Goal: Information Seeking & Learning: Compare options

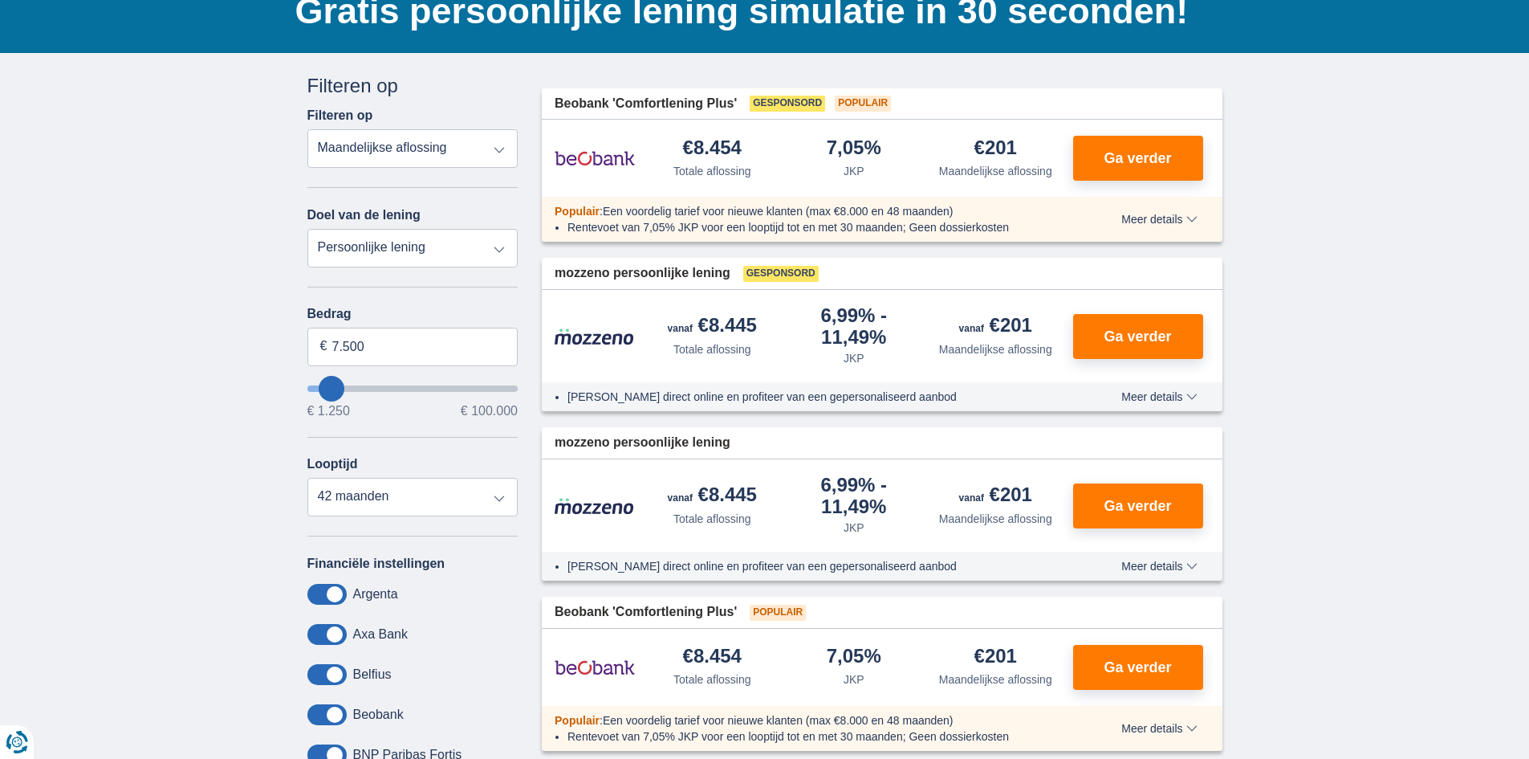
scroll to position [161, 0]
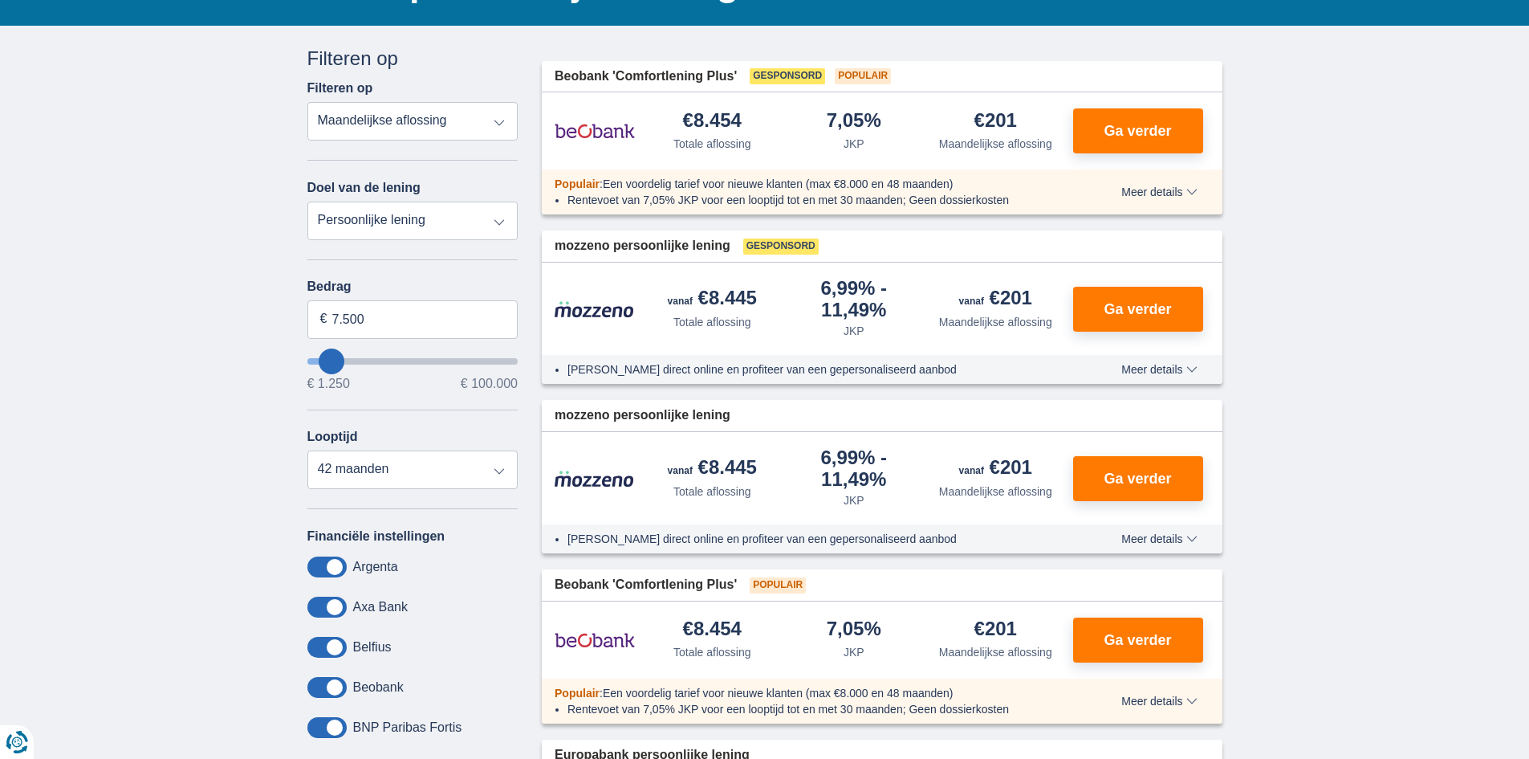
type input "9.250"
type input "9250"
select select "48"
type input "11250"
type input "11.250"
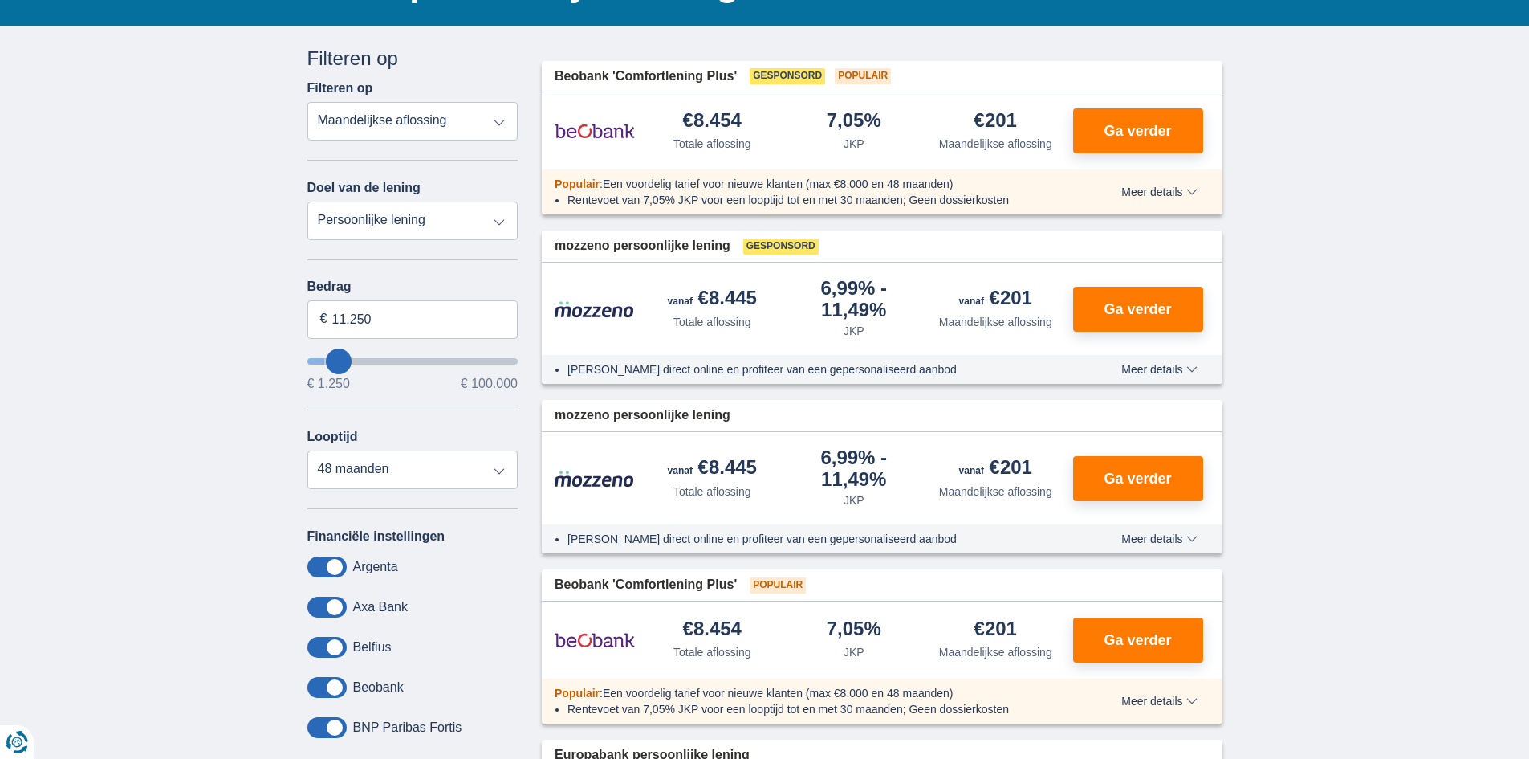
select select "60"
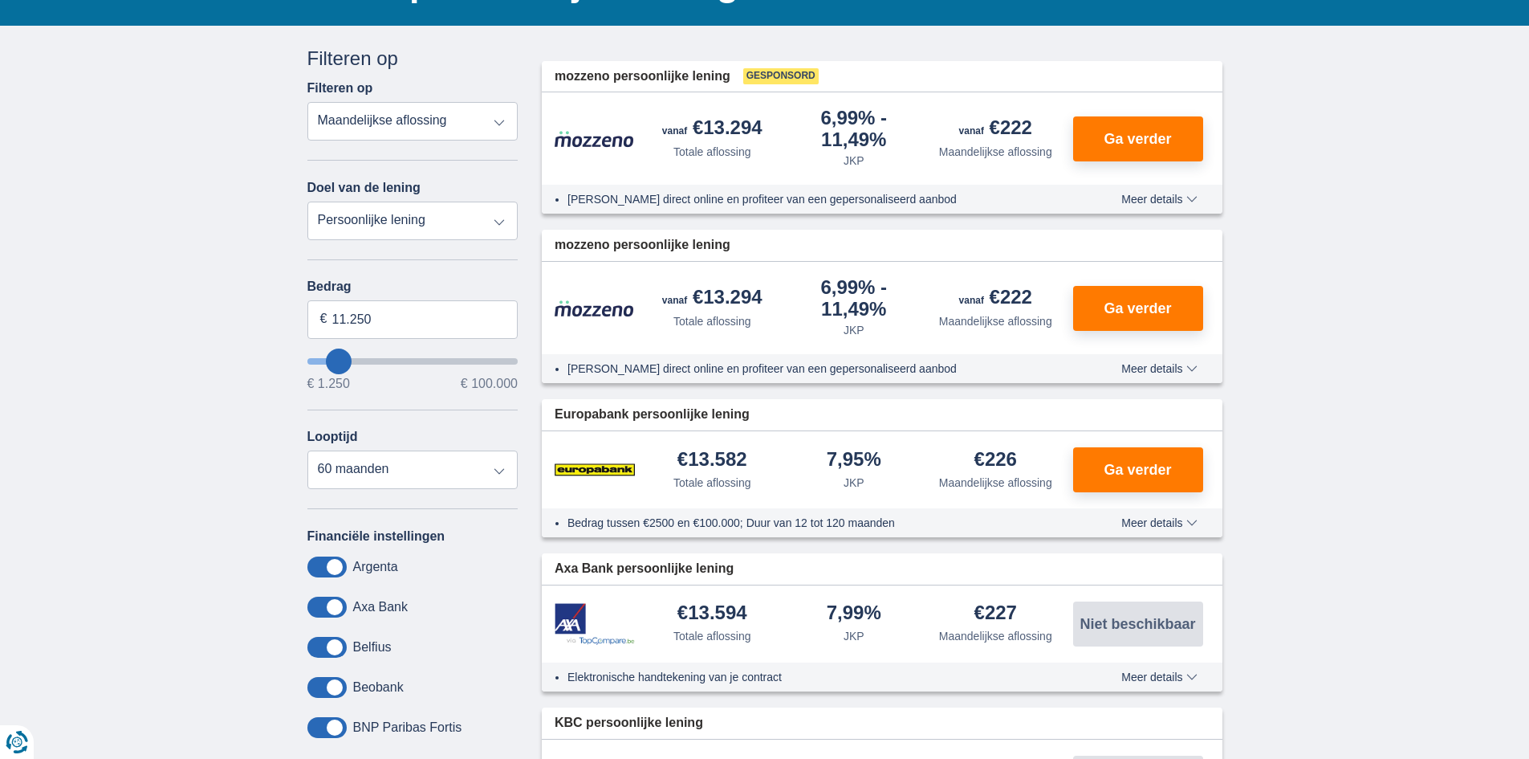
type input "69.250"
type input "69250"
type input "70.250"
type input "70250"
type input "71.250"
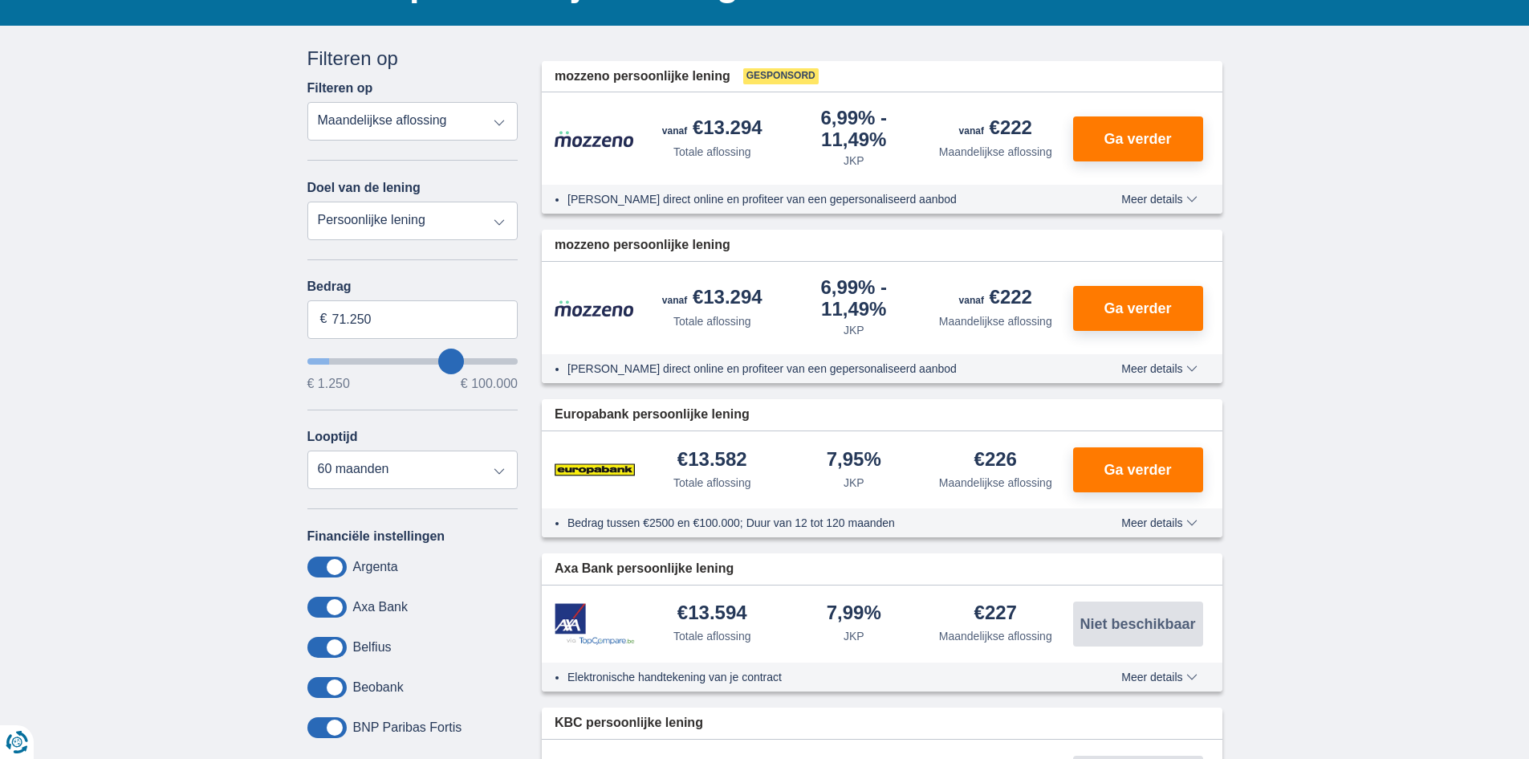
type input "74250"
type input "74.250"
select select "120"
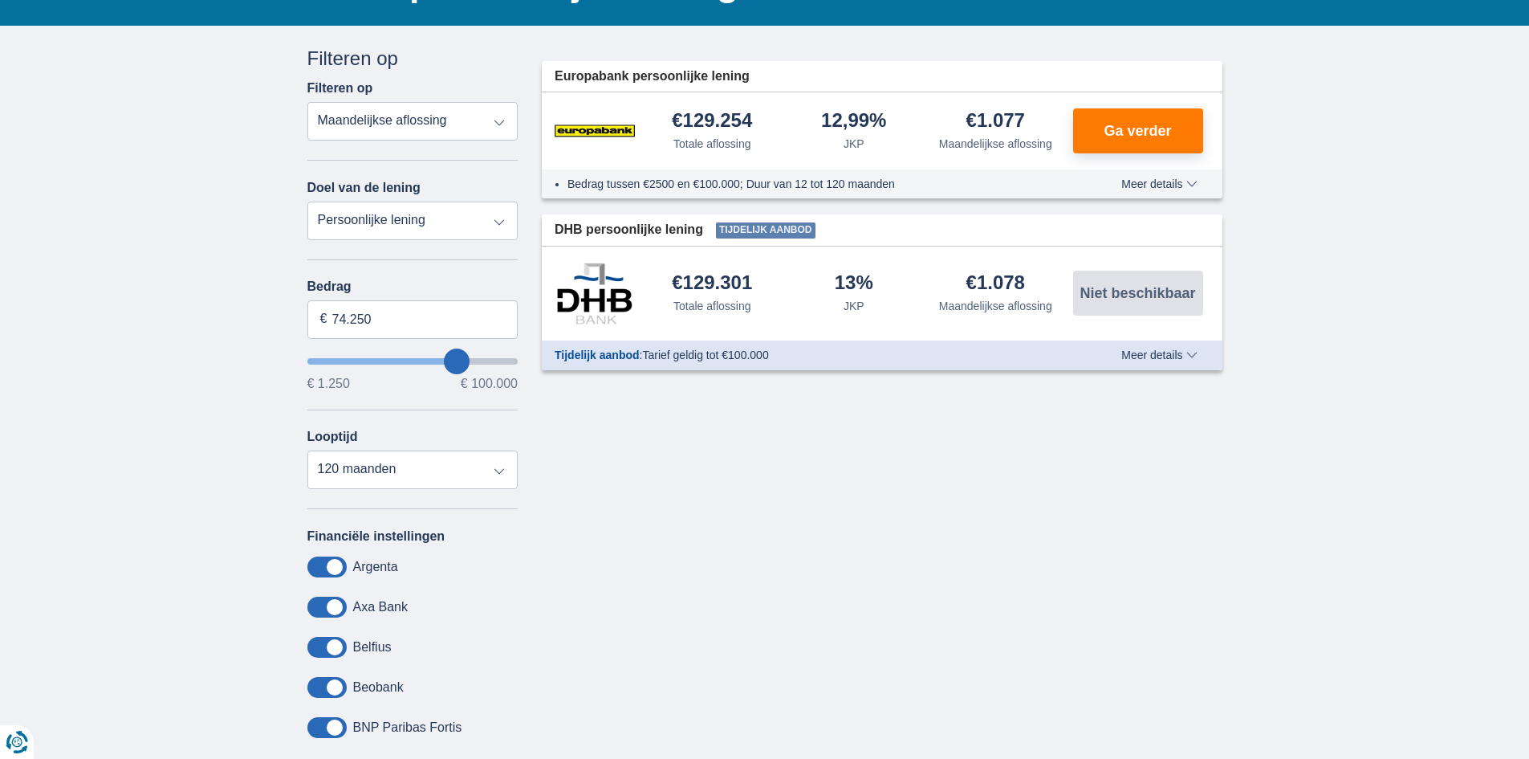
type input "99.250"
type input "99250"
click at [507, 363] on input "wantToBorrow" at bounding box center [412, 361] width 211 height 6
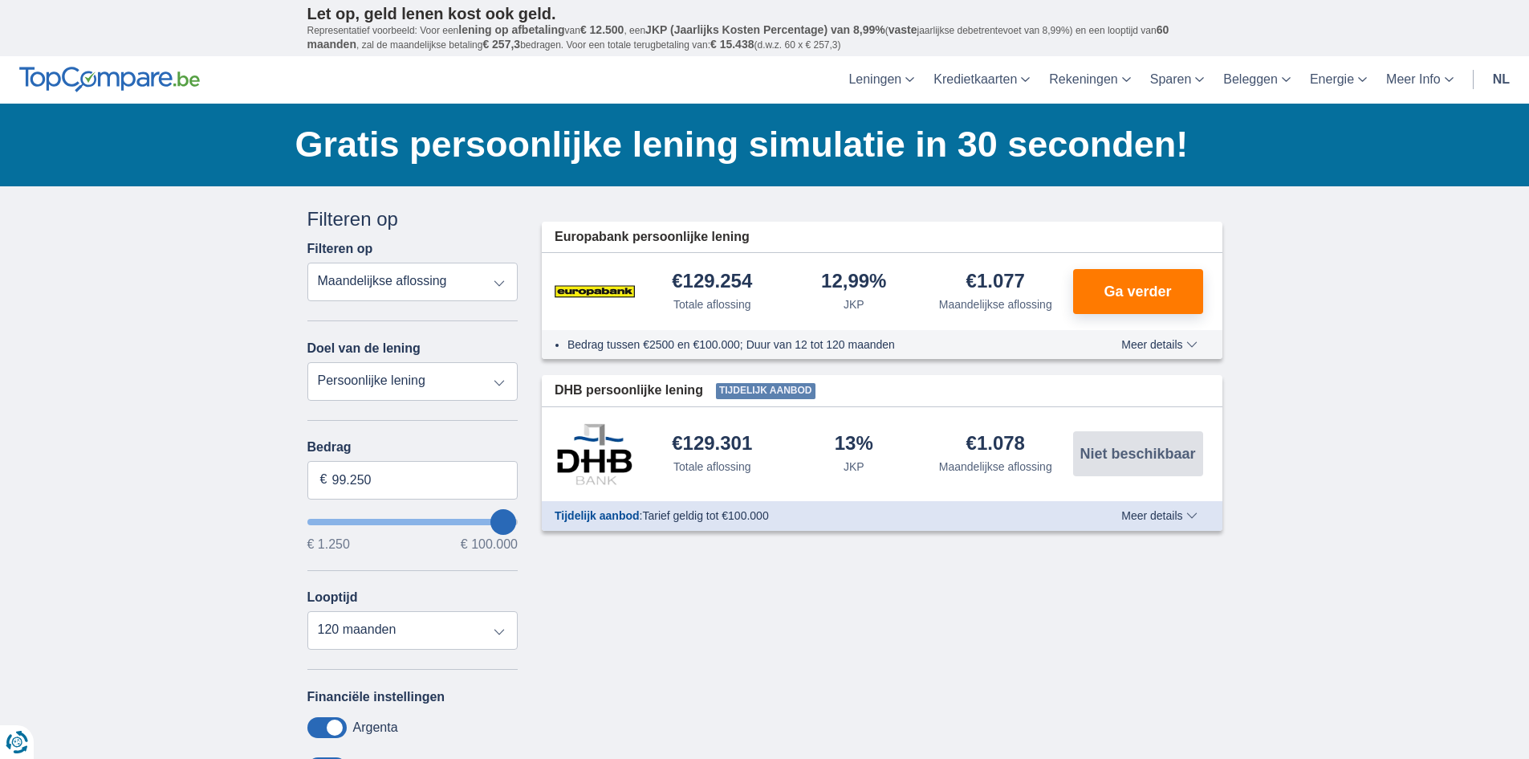
click at [514, 363] on select "Persoonlijke lening Auto Moto / fiets Mobilhome / caravan Renovatie Energie Sch…" at bounding box center [412, 381] width 211 height 39
click at [254, 394] on div "× widget.non-eligible-application.title widget.non-eligible-application.text no…" at bounding box center [764, 596] width 1529 height 821
click at [514, 523] on input "wantToBorrow" at bounding box center [412, 522] width 211 height 6
drag, startPoint x: 374, startPoint y: 477, endPoint x: 121, endPoint y: 471, distance: 252.9
click at [151, 474] on div "× widget.non-eligible-application.title widget.non-eligible-application.text no…" at bounding box center [764, 596] width 1529 height 821
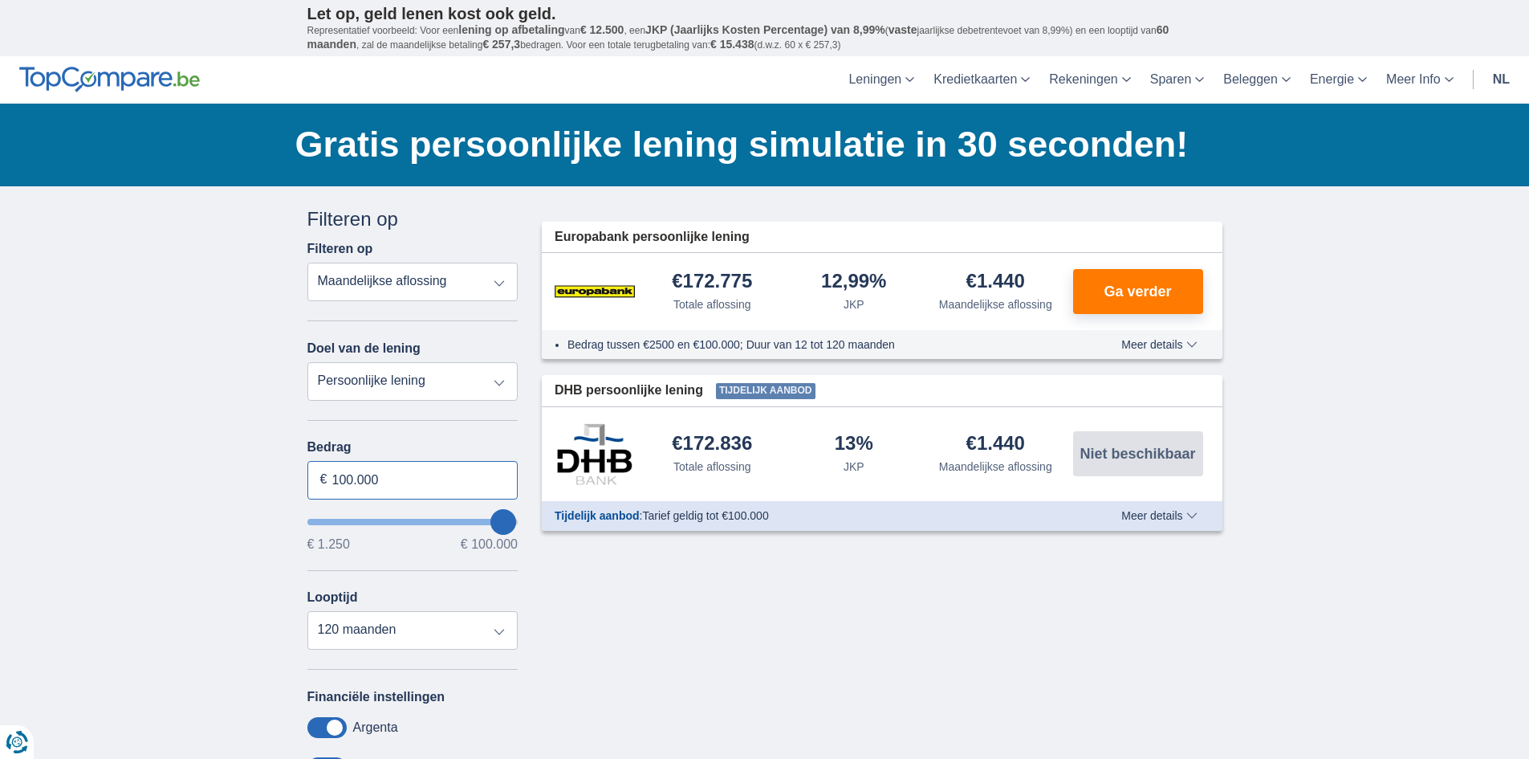
type input "100.000"
type input "99250"
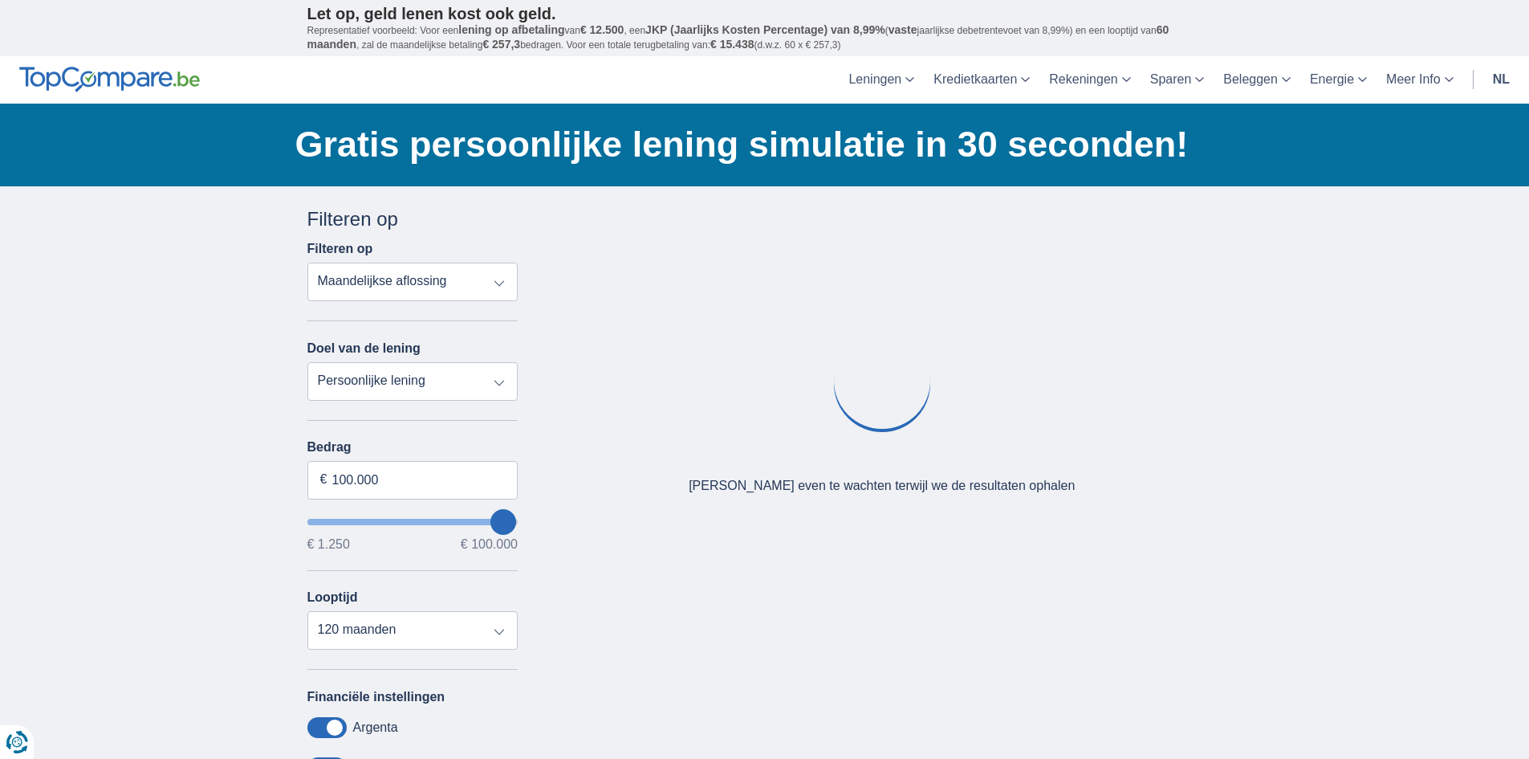
click at [426, 378] on select "Persoonlijke lening Auto Moto / fiets Mobilhome / caravan Renovatie Energie Sch…" at bounding box center [412, 381] width 211 height 39
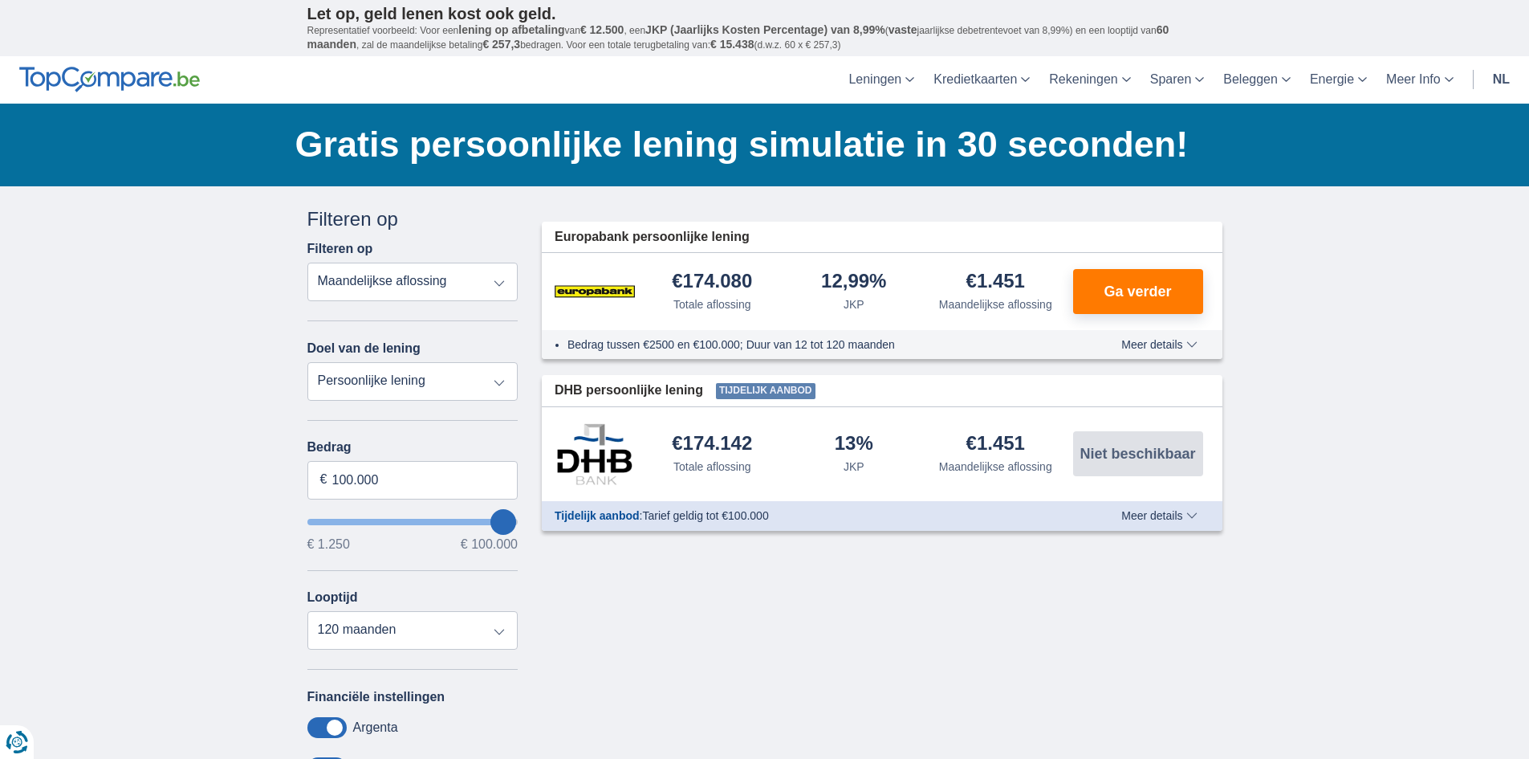
click at [307, 362] on select "Persoonlijke lening Auto Moto / fiets Mobilhome / caravan Renovatie Energie Sch…" at bounding box center [412, 381] width 211 height 39
click at [481, 283] on select "Totale aflossing JKP Maandelijkse aflossing" at bounding box center [412, 281] width 211 height 39
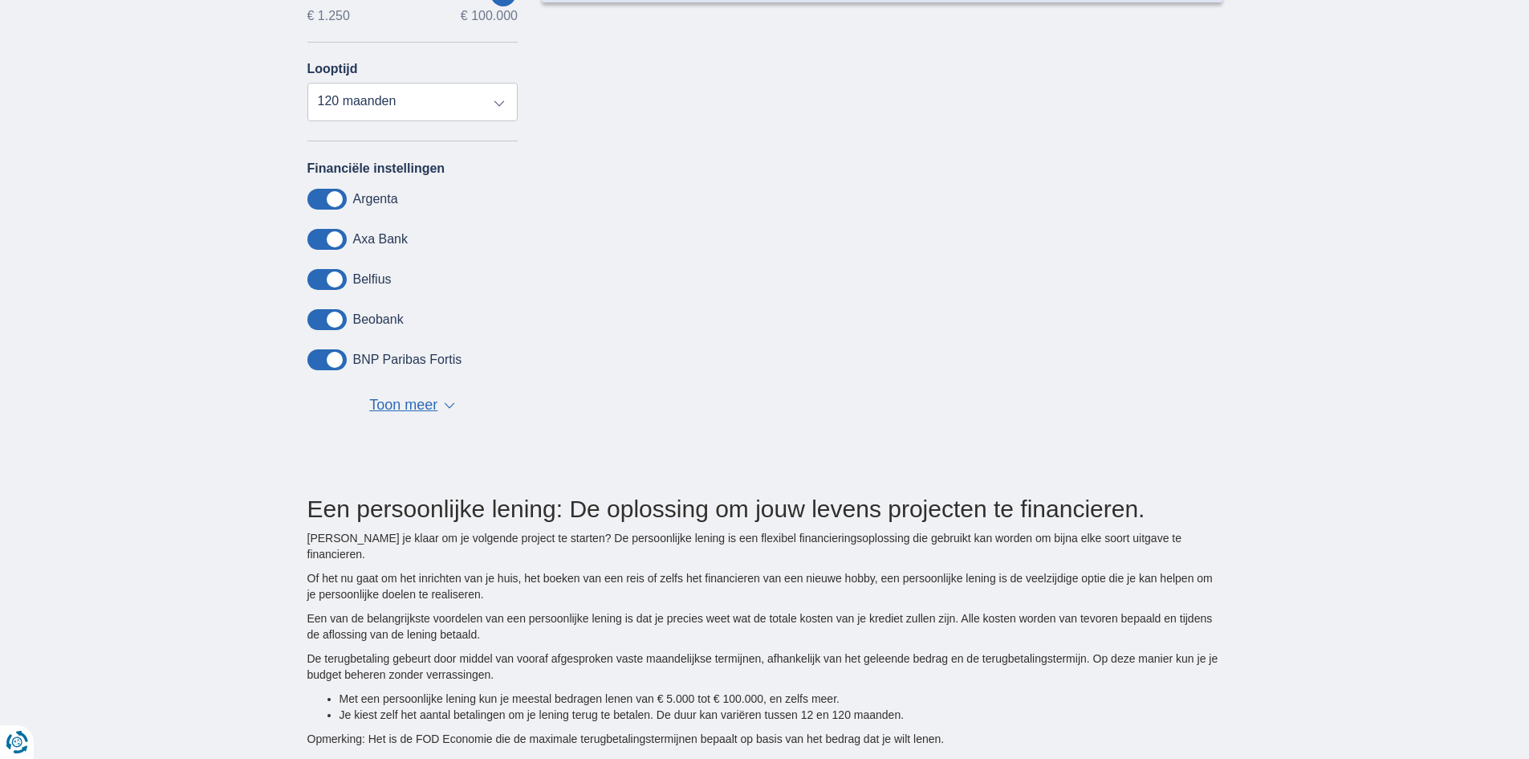
scroll to position [482, 0]
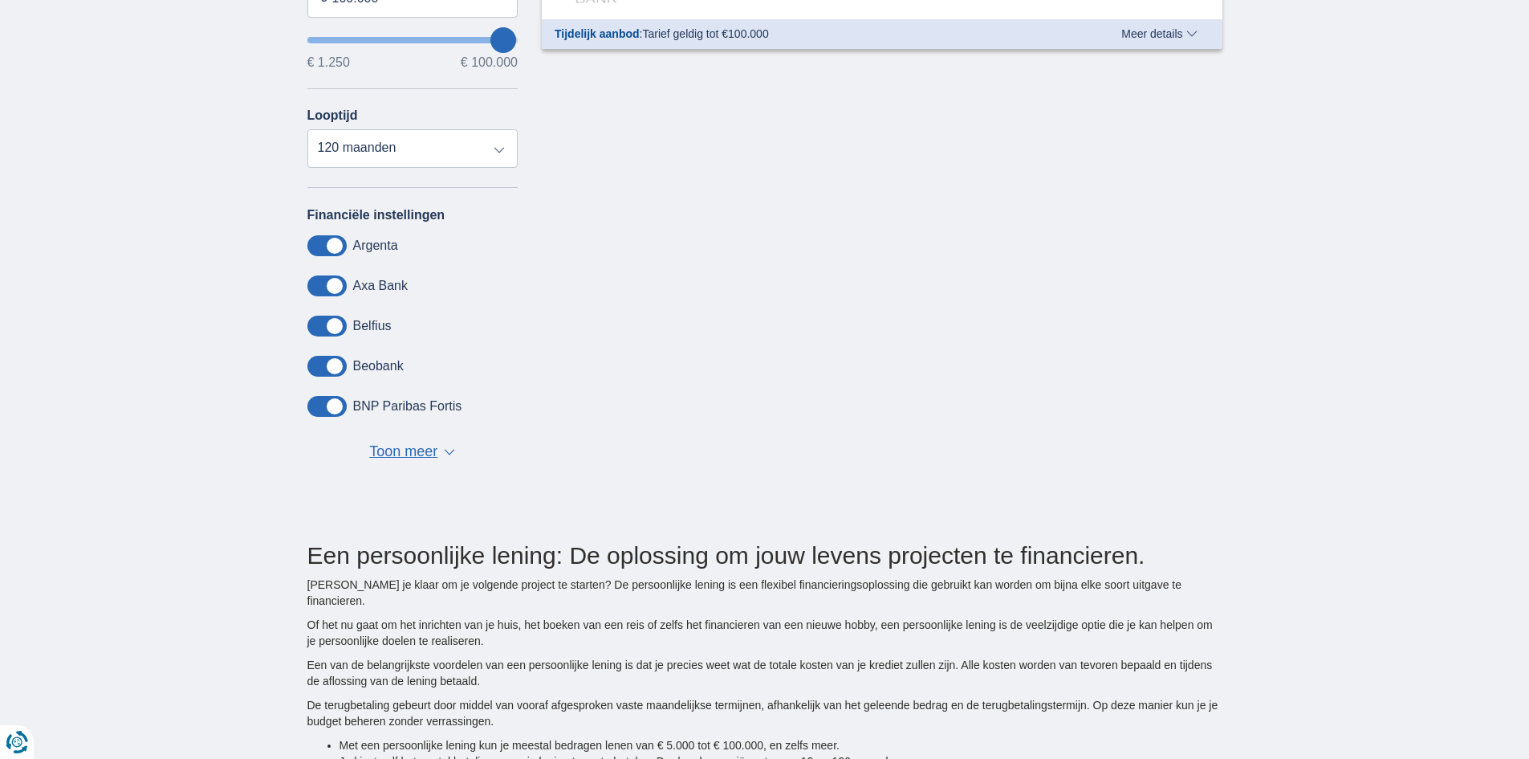
click at [421, 449] on span "Toon meer" at bounding box center [403, 451] width 68 height 21
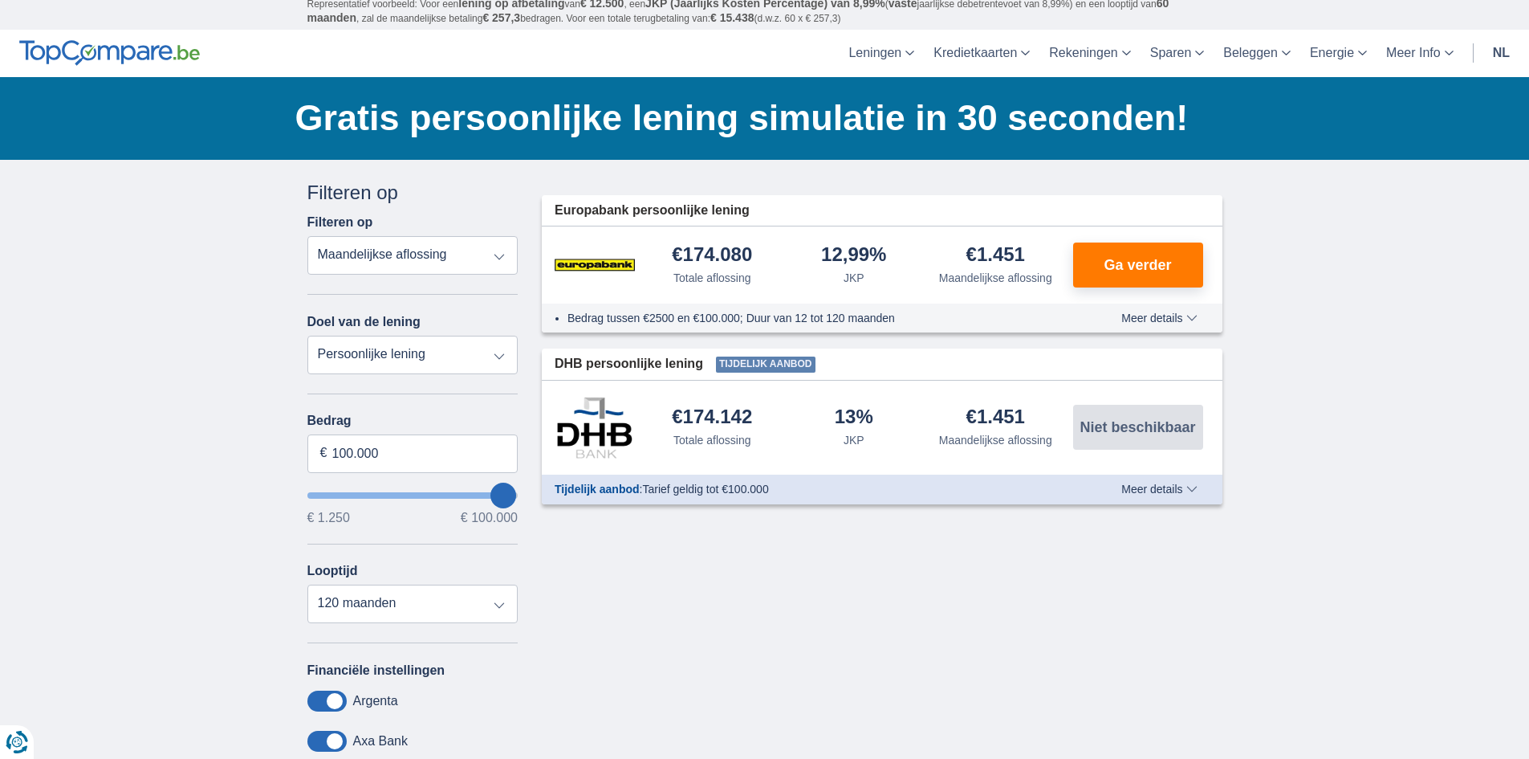
scroll to position [0, 0]
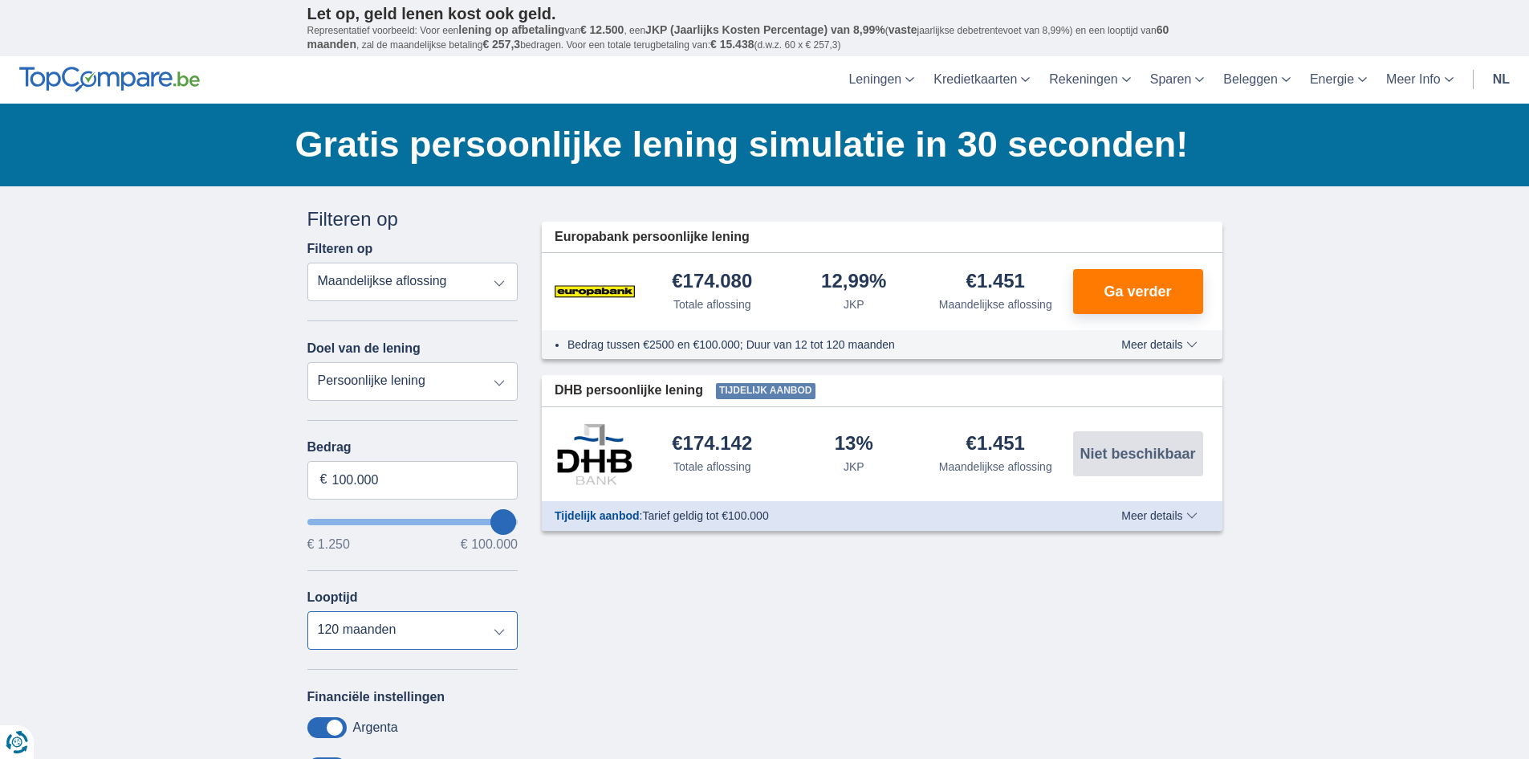
click at [500, 631] on select "12 maanden 18 maanden 24 maanden 30 maanden 36 maanden 42 maanden 48 maanden 60…" at bounding box center [412, 630] width 211 height 39
click at [307, 611] on select "12 maanden 18 maanden 24 maanden 30 maanden 36 maanden 42 maanden 48 maanden 60…" at bounding box center [412, 630] width 211 height 39
click at [466, 382] on select "Persoonlijke lening Auto Moto / fiets Mobilhome / caravan Renovatie Energie Sch…" at bounding box center [412, 381] width 211 height 39
select select "renovationLoan"
click at [307, 362] on select "Persoonlijke lening Auto Moto / fiets Mobilhome / caravan Renovatie Energie Sch…" at bounding box center [412, 381] width 211 height 39
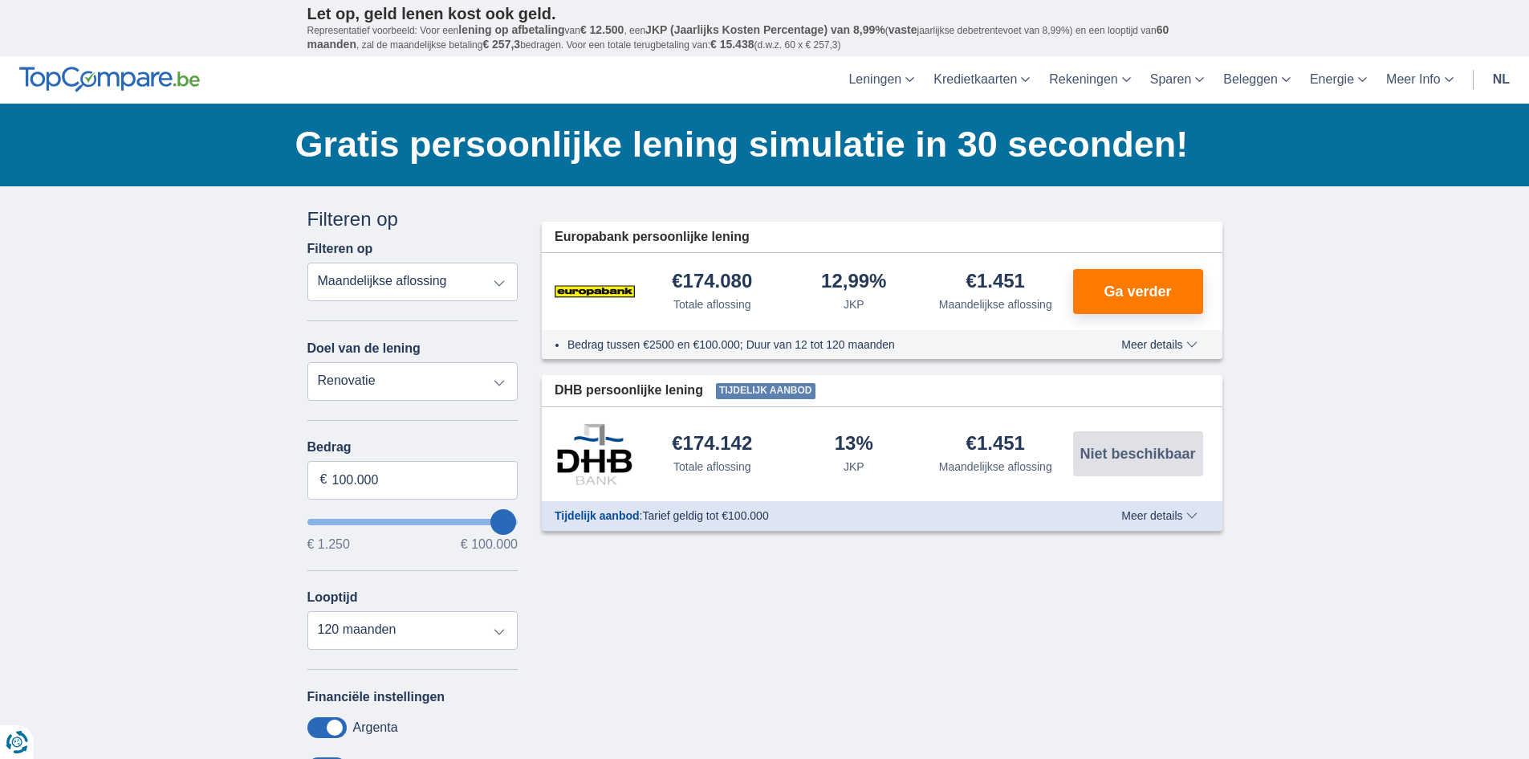
type input "15.000"
type input "15250"
select select "60"
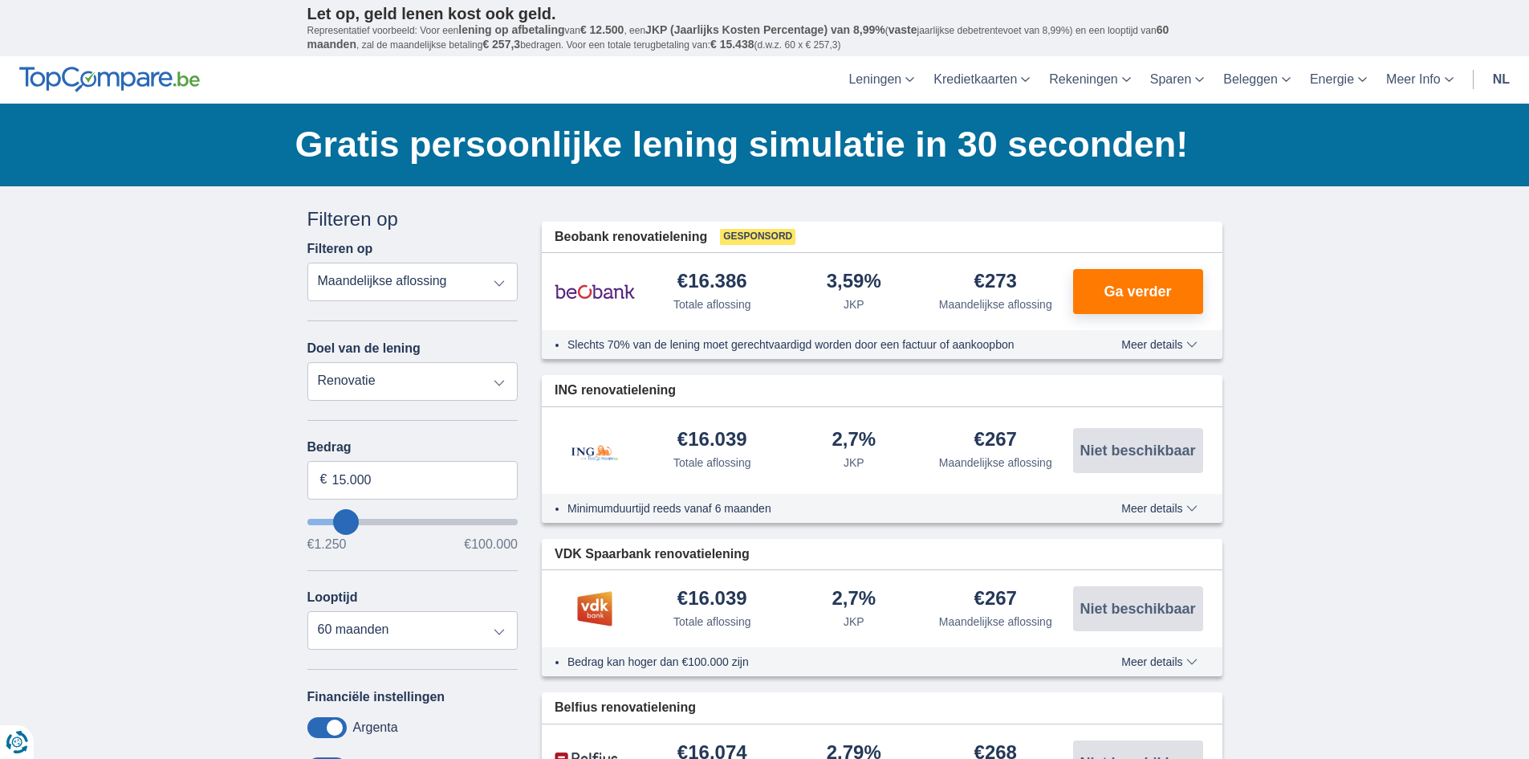
type input "20.250"
type input "23250"
type input "23.250"
select select "120"
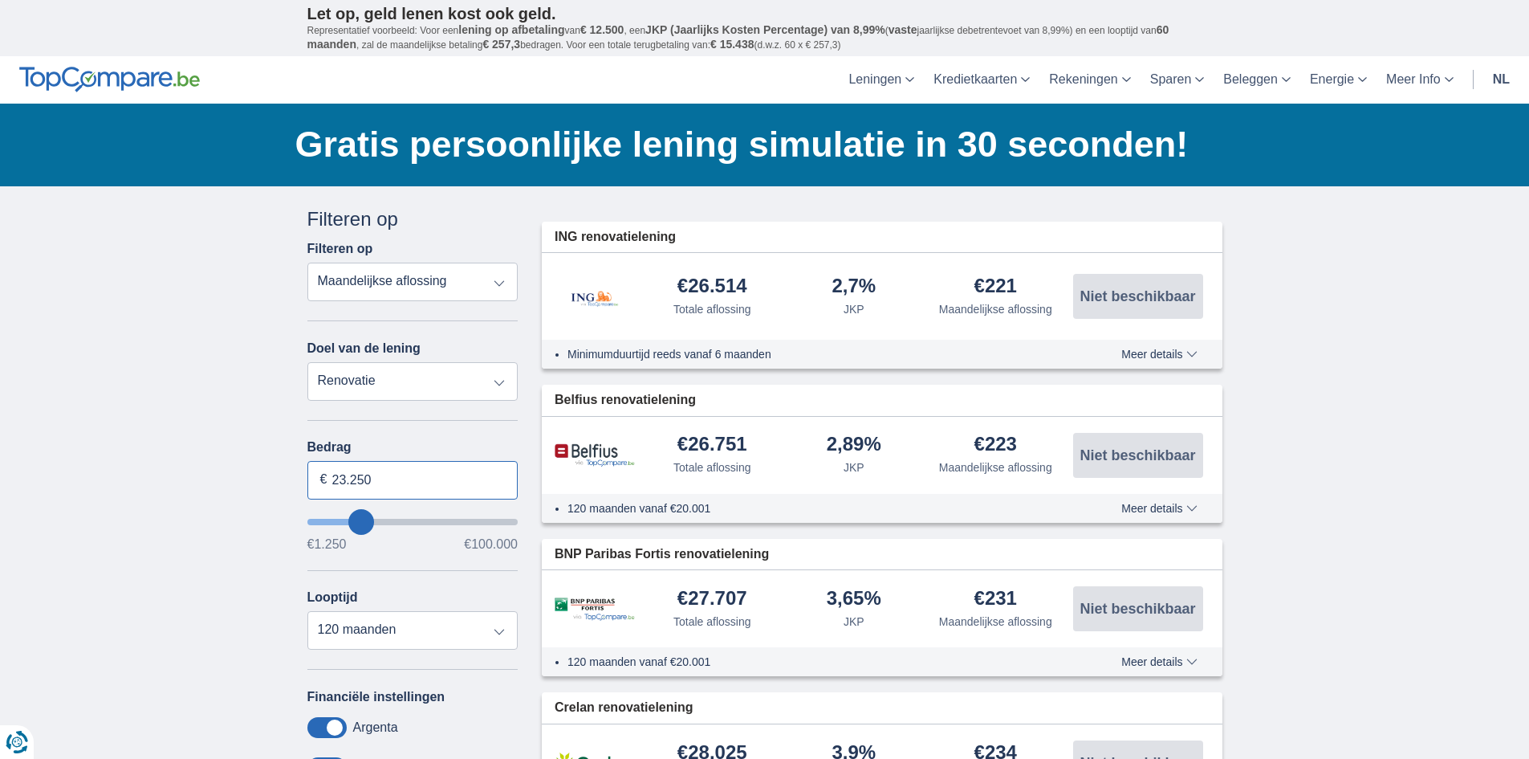
drag, startPoint x: 210, startPoint y: 485, endPoint x: 194, endPoint y: 484, distance: 15.3
type input "99.250"
type input "99250"
click at [513, 522] on input "wantToBorrow" at bounding box center [412, 522] width 211 height 6
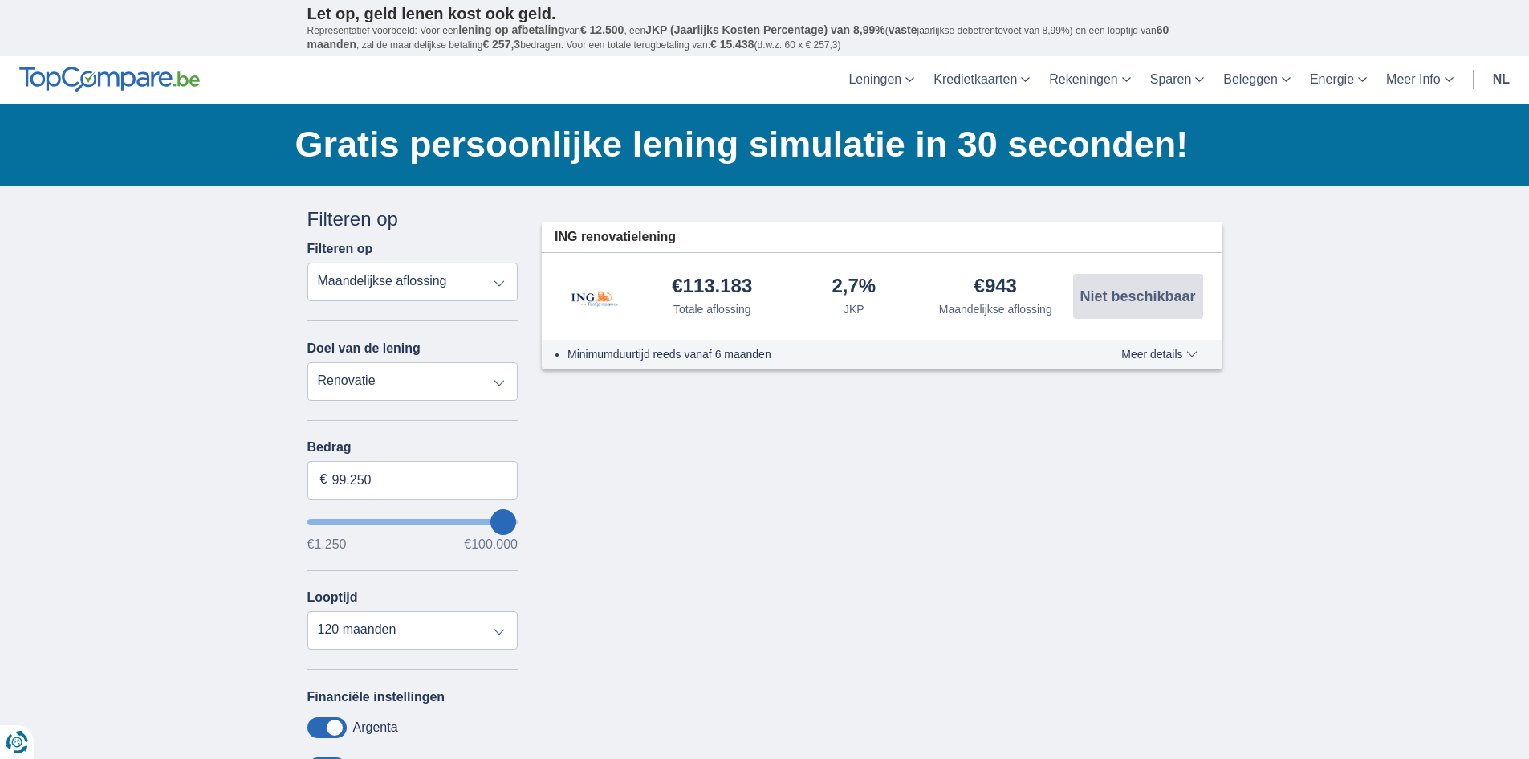
click at [517, 522] on input "wantToBorrow" at bounding box center [412, 522] width 211 height 6
type input "78.250"
type input "78250"
click at [465, 523] on input "wantToBorrow" at bounding box center [412, 522] width 211 height 6
type input "63.250"
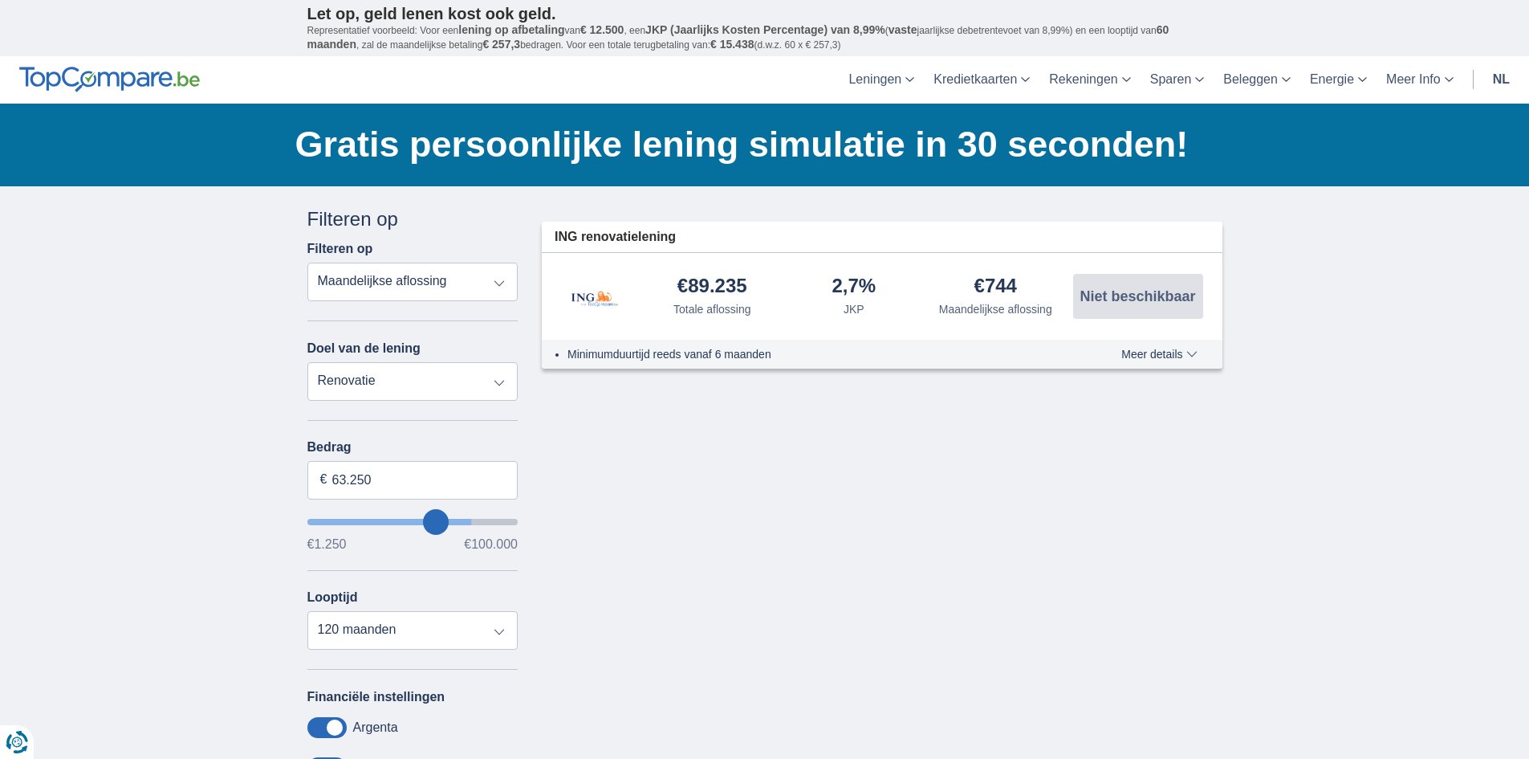
type input "63250"
click at [436, 519] on input "wantToBorrow" at bounding box center [412, 522] width 211 height 6
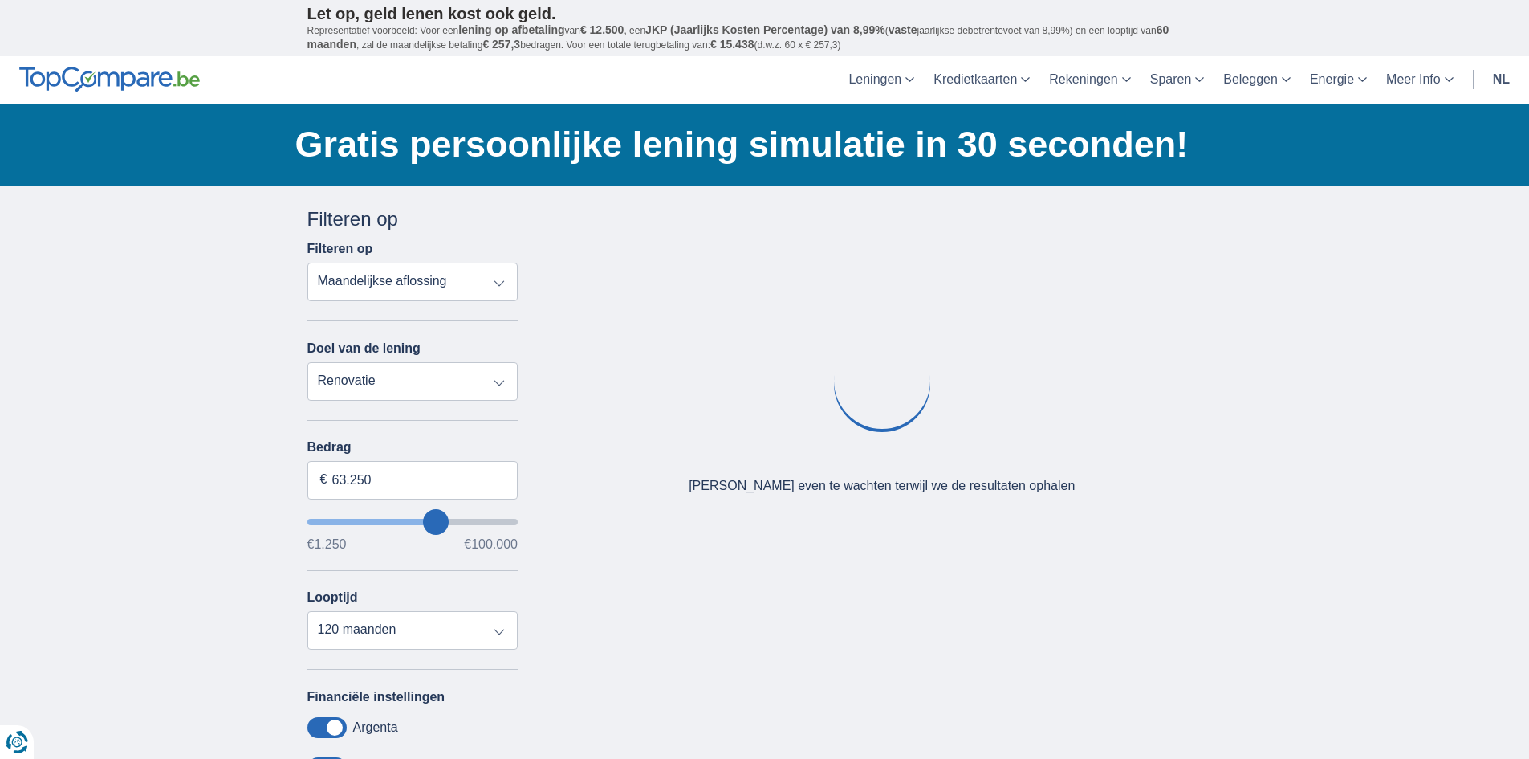
type input "45.250"
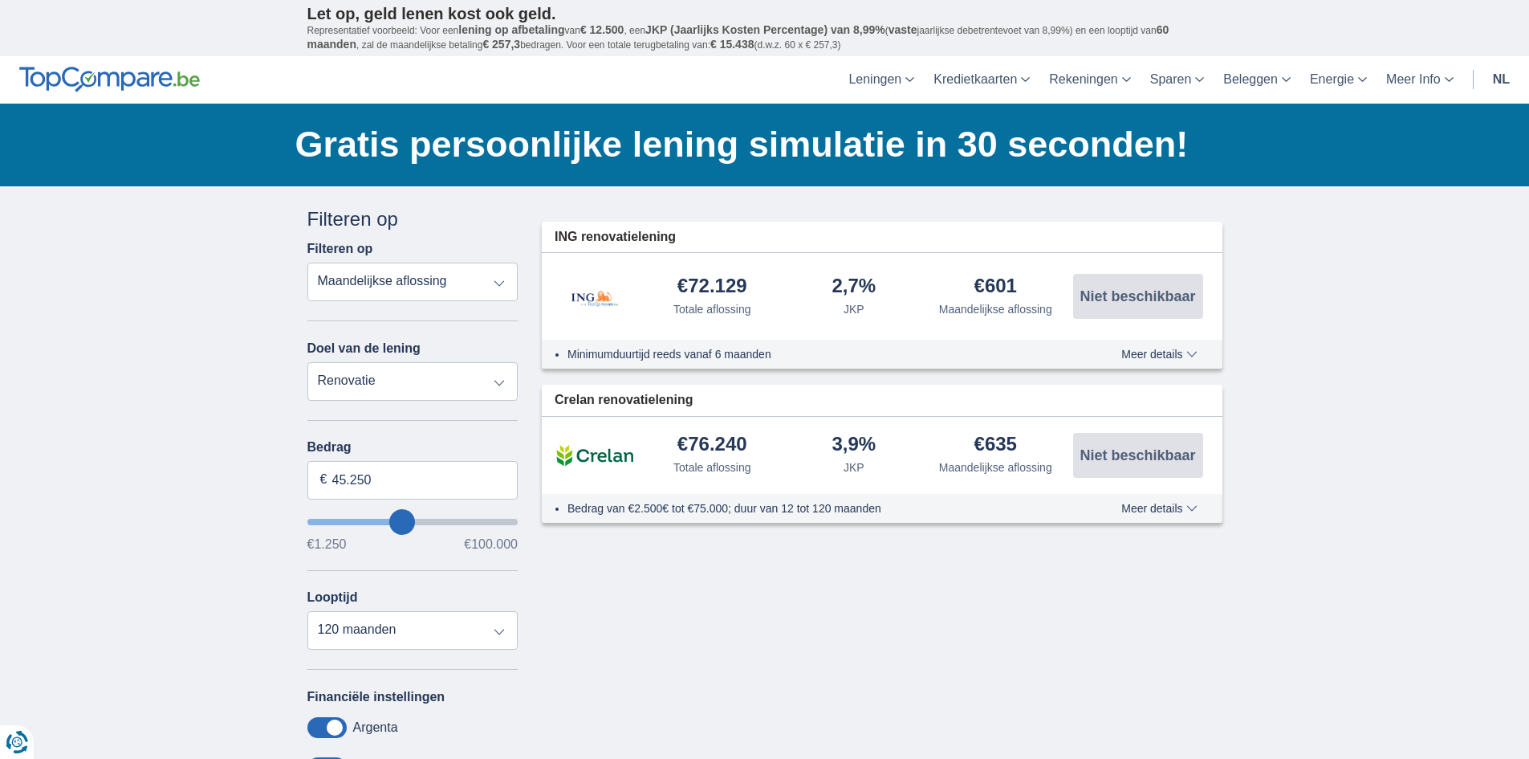
type input "45250"
click at [403, 521] on input "wantToBorrow" at bounding box center [412, 522] width 211 height 6
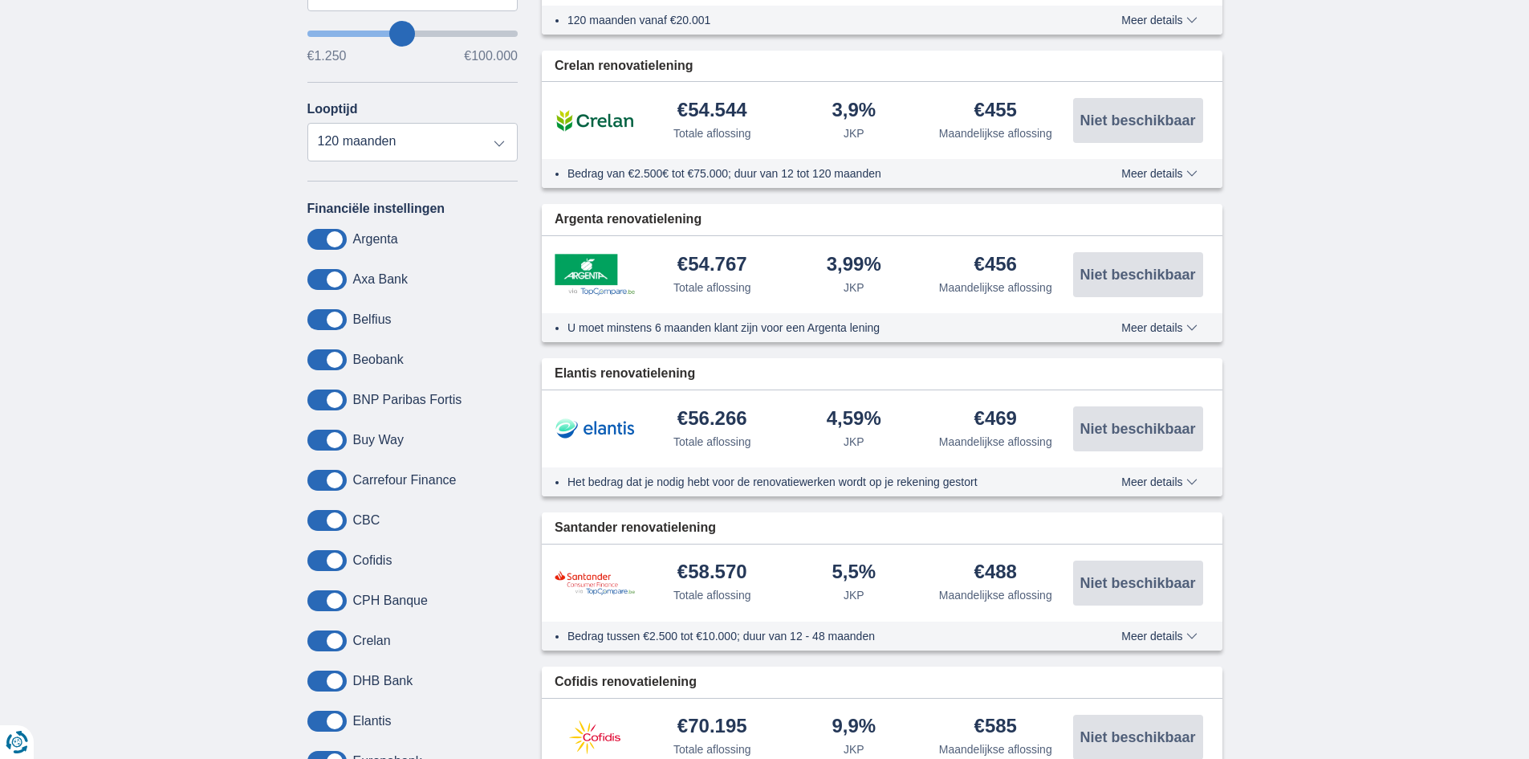
scroll to position [161, 0]
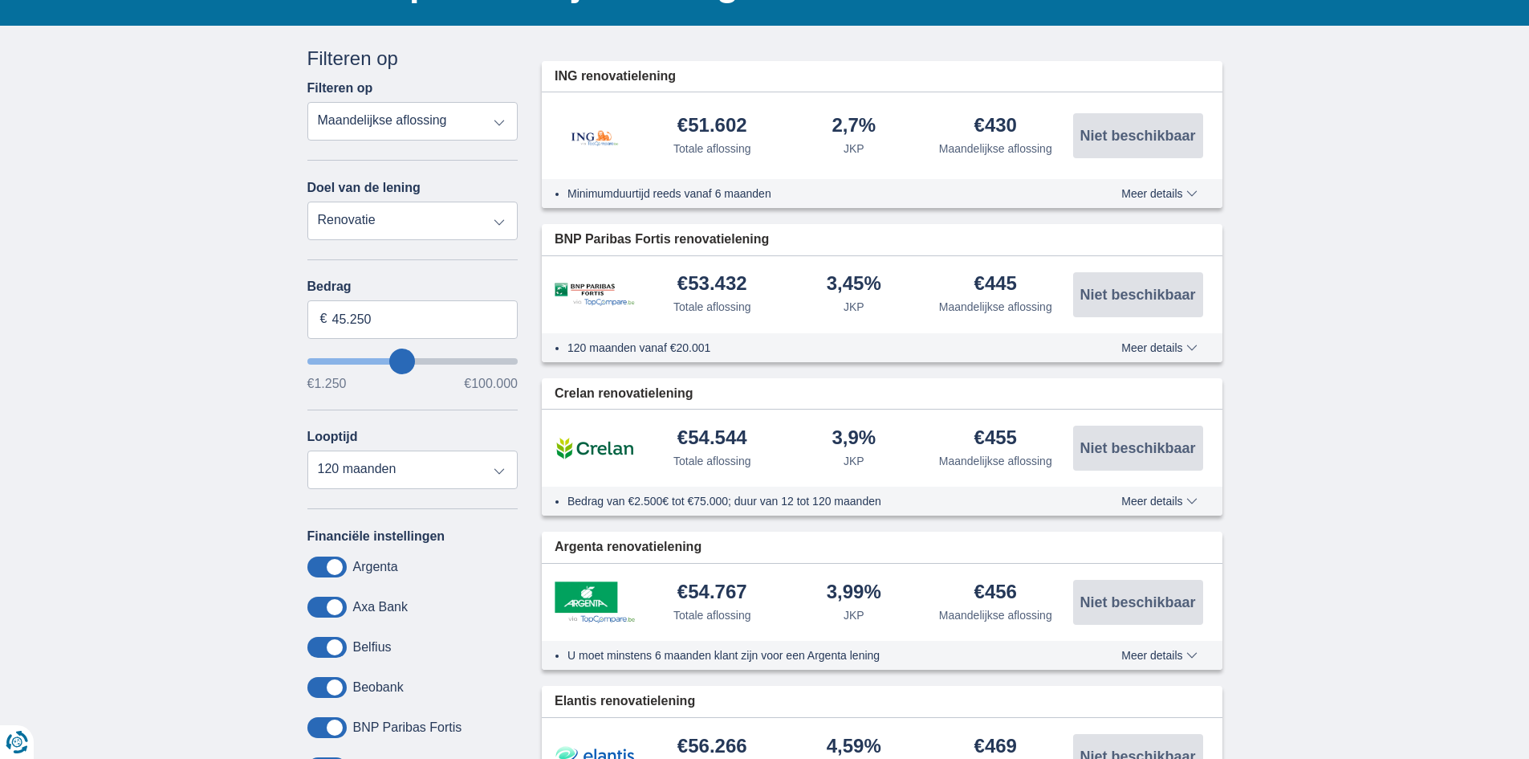
type input "27.250"
type input "27250"
click at [368, 363] on input "wantToBorrow" at bounding box center [412, 361] width 211 height 6
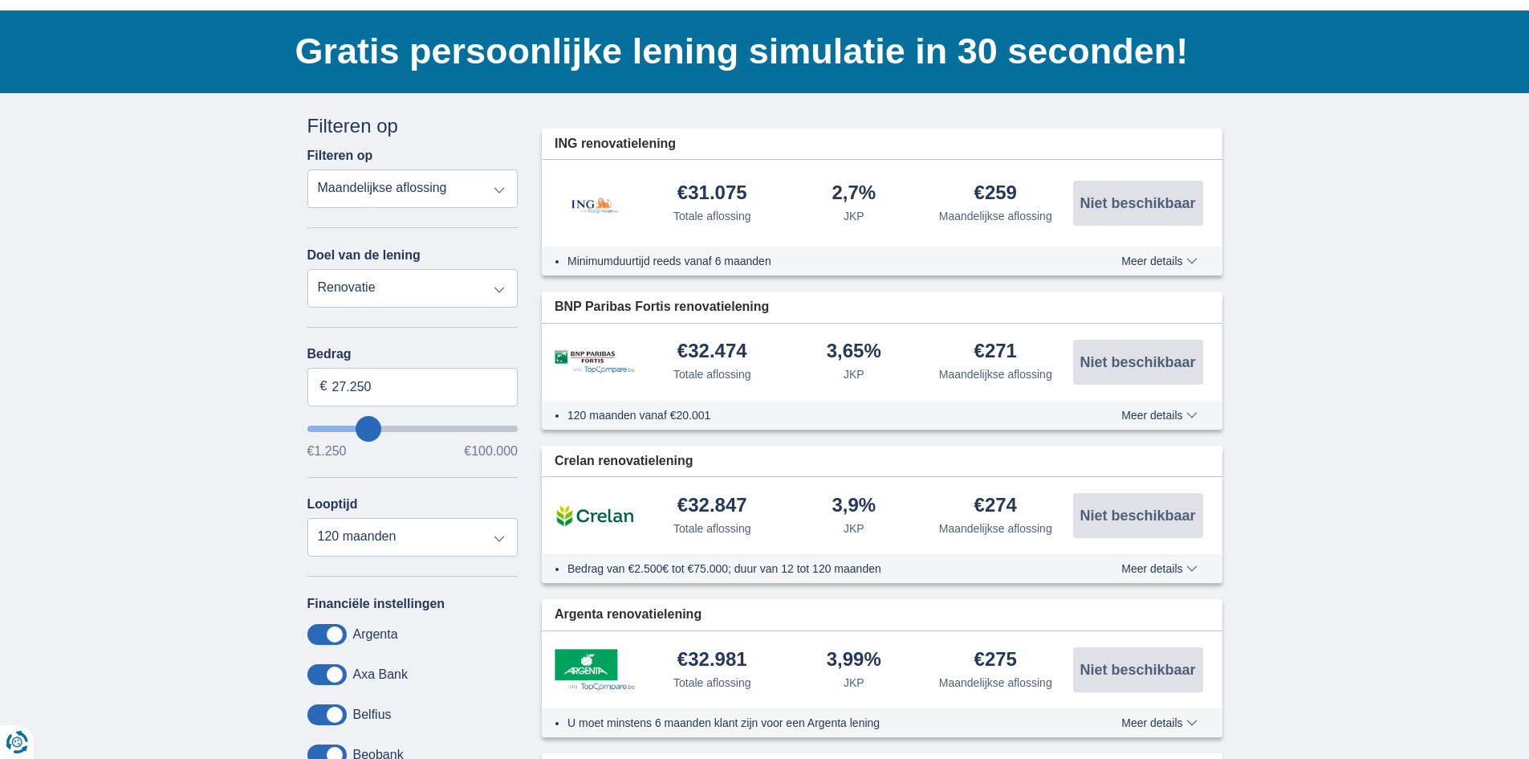
scroll to position [80, 0]
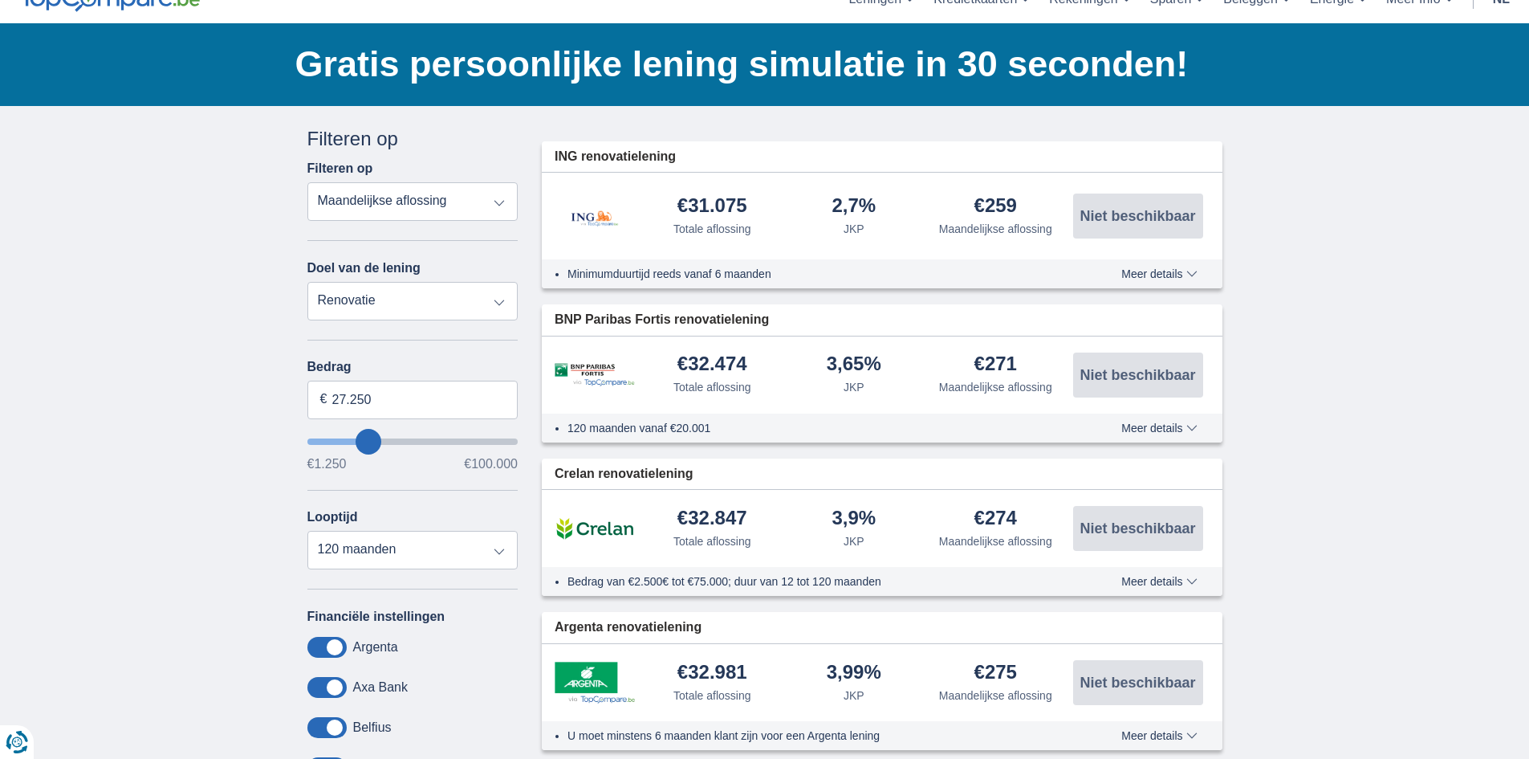
type input "13.250"
type input "13250"
select select "60"
type input "13250"
click at [342, 441] on input "wantToBorrow" at bounding box center [412, 441] width 211 height 6
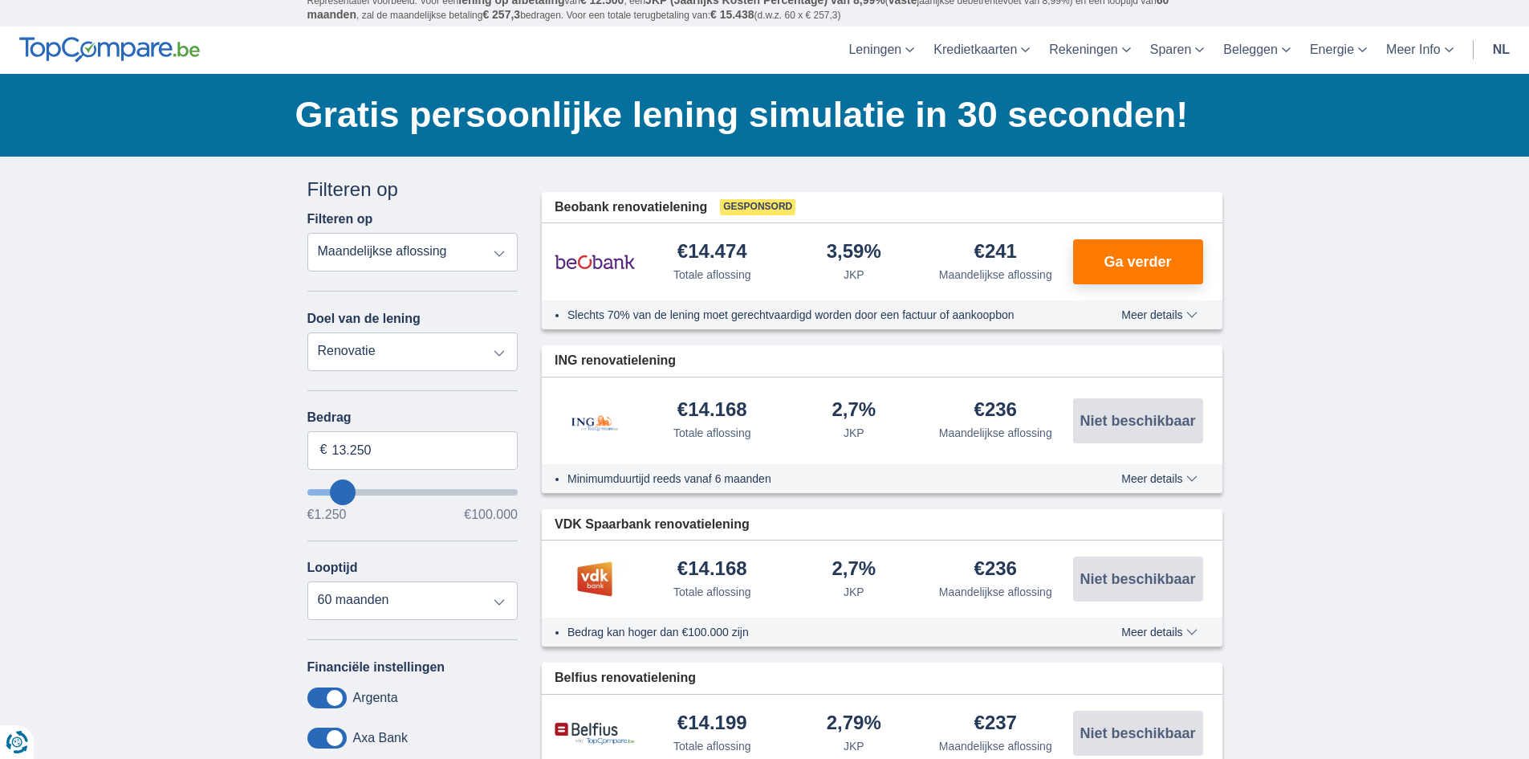
scroll to position [0, 0]
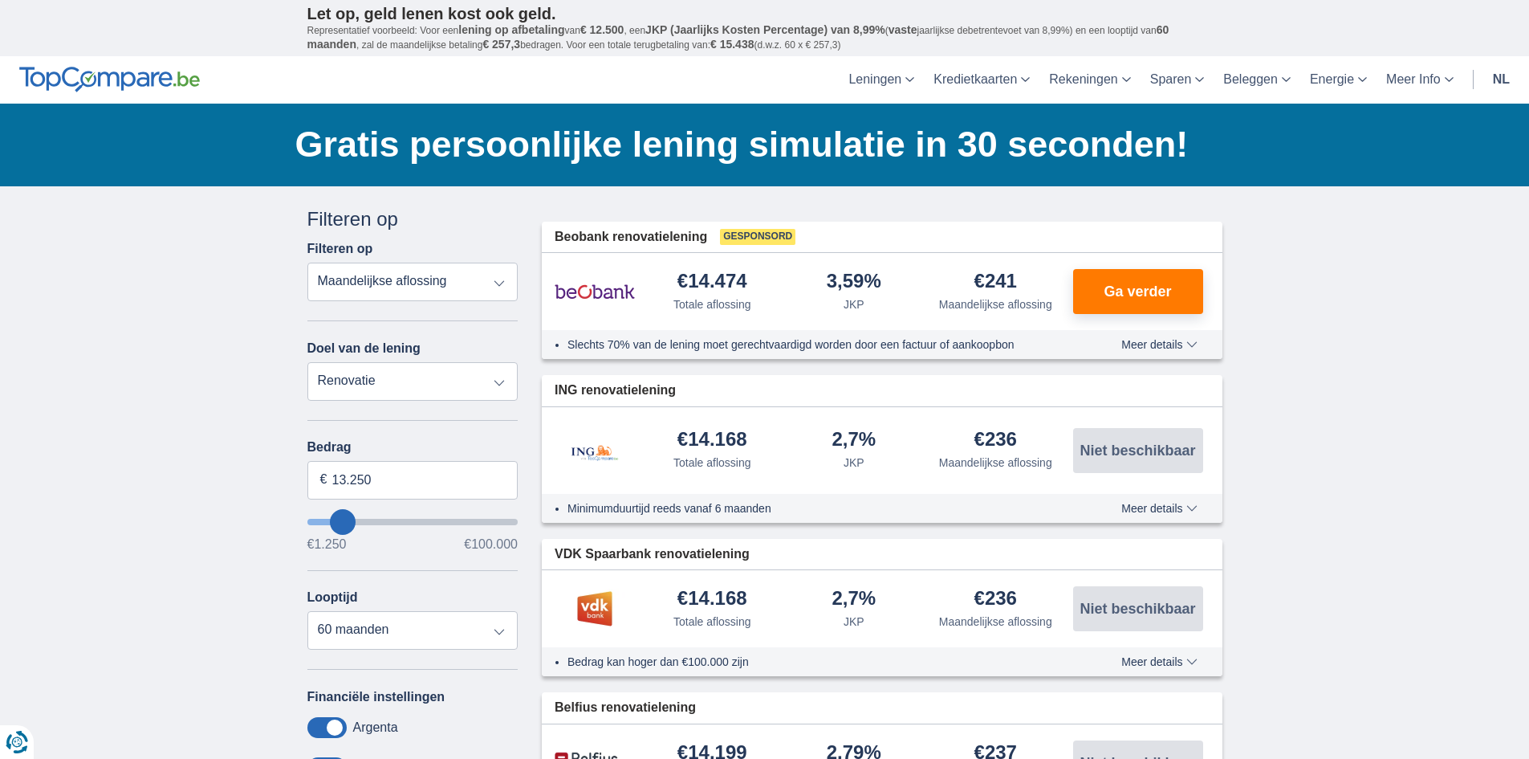
type input "48.250"
type input "48250"
select select "120"
type input "48250"
click at [409, 523] on input "wantToBorrow" at bounding box center [412, 522] width 211 height 6
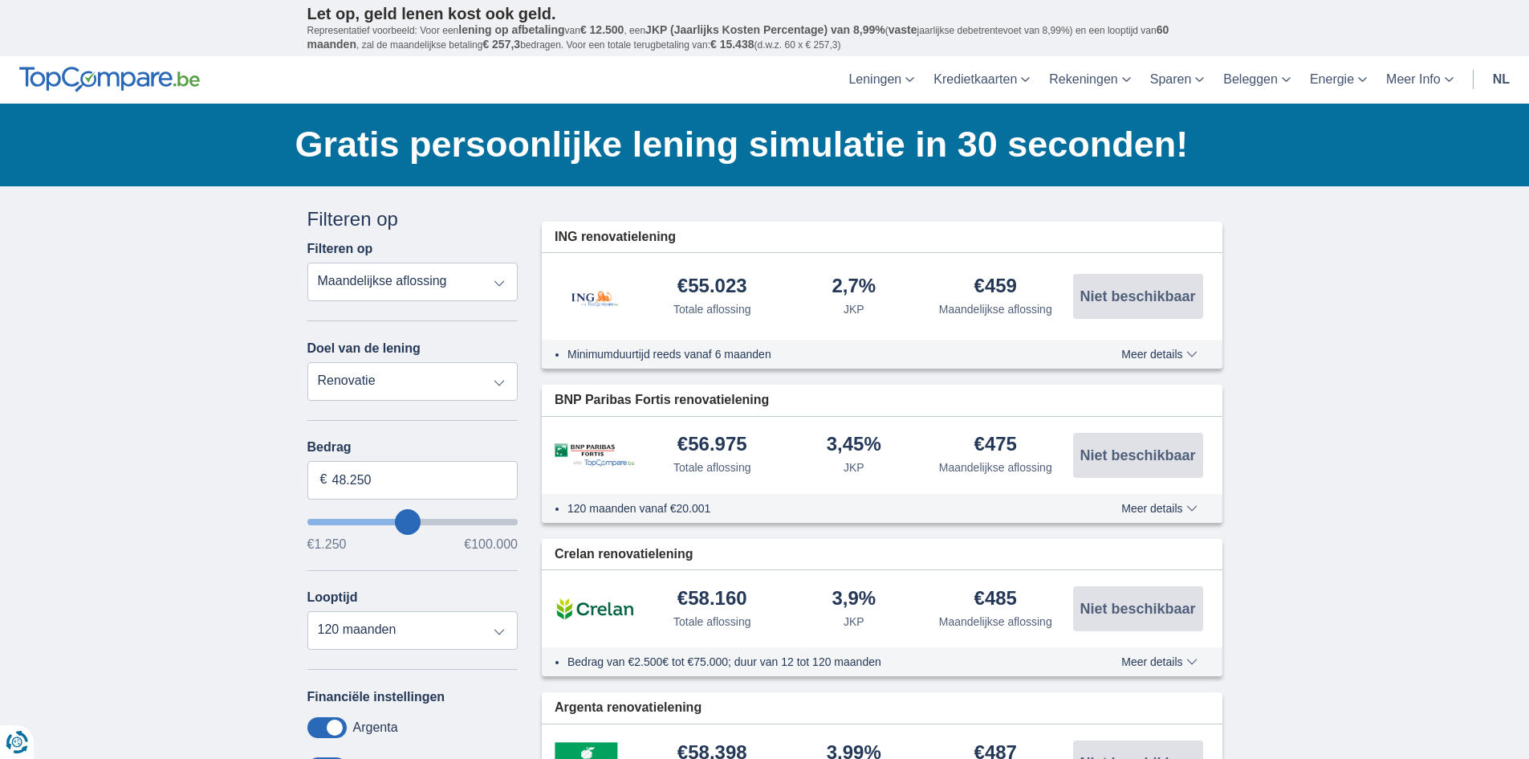
scroll to position [161, 0]
